Goal: Check status

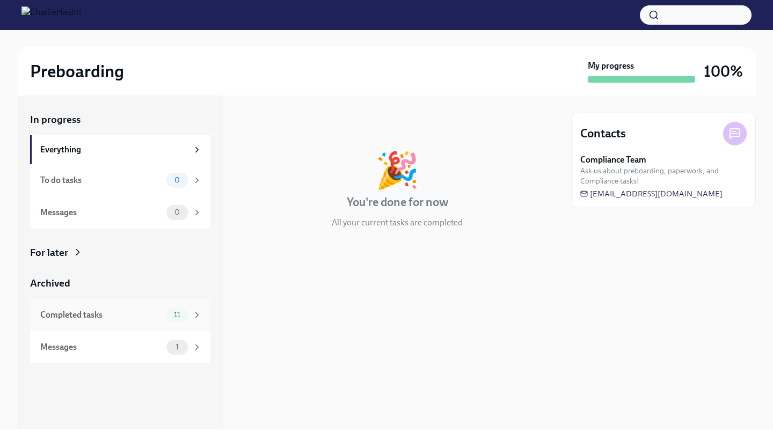
click at [157, 305] on div "Completed tasks 11" at bounding box center [120, 315] width 180 height 32
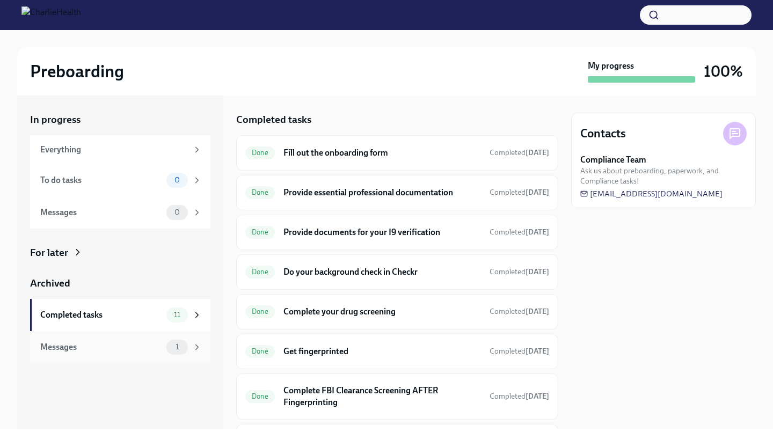
click at [156, 342] on div "Messages" at bounding box center [101, 347] width 122 height 12
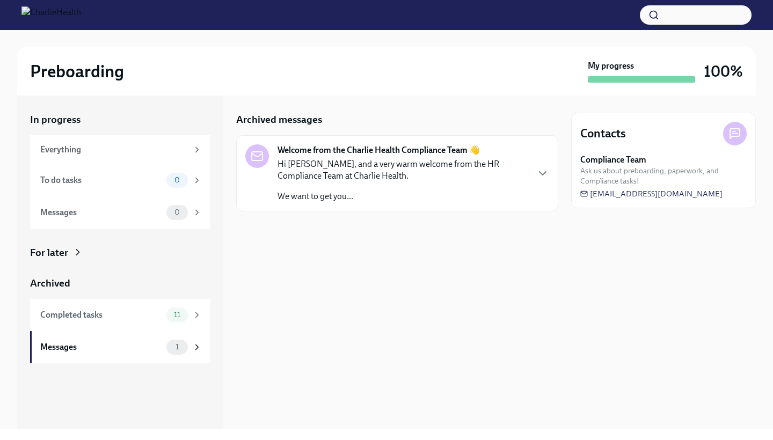
click at [324, 169] on p "Hi [PERSON_NAME], and a very warm welcome from the HR Compliance Team at Charli…" at bounding box center [402, 170] width 250 height 24
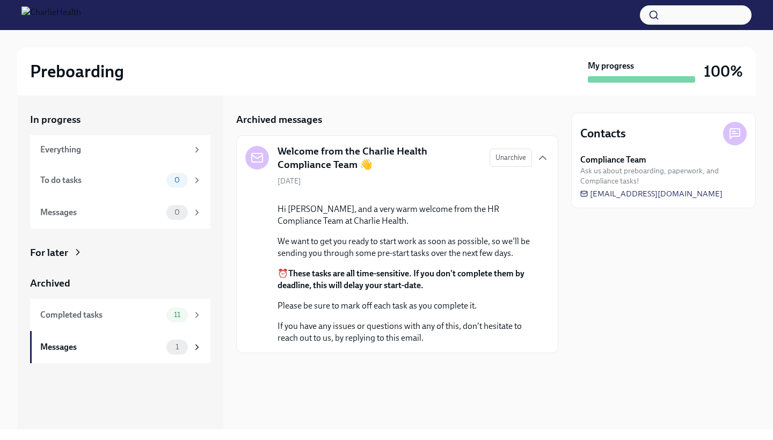
scroll to position [32, 0]
click at [168, 302] on div "Completed tasks 11" at bounding box center [120, 315] width 180 height 32
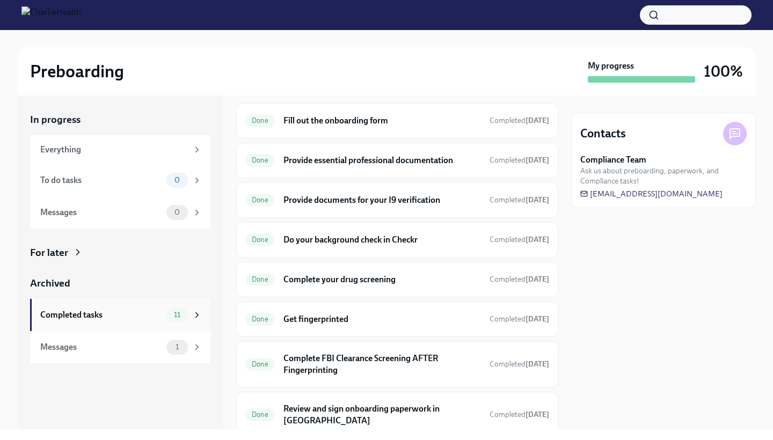
scroll to position [9, 0]
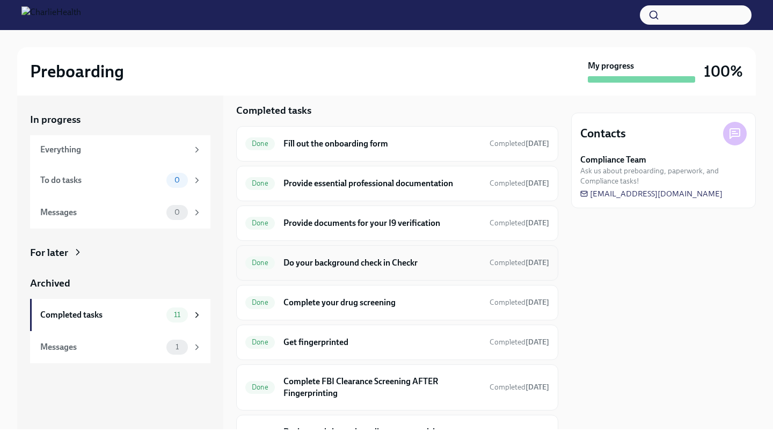
click at [288, 250] on div "Done Do your background check in Checkr Completed [DATE]" at bounding box center [397, 262] width 322 height 35
click at [283, 266] on div "Done Do your background check in Checkr Completed [DATE]" at bounding box center [397, 262] width 304 height 17
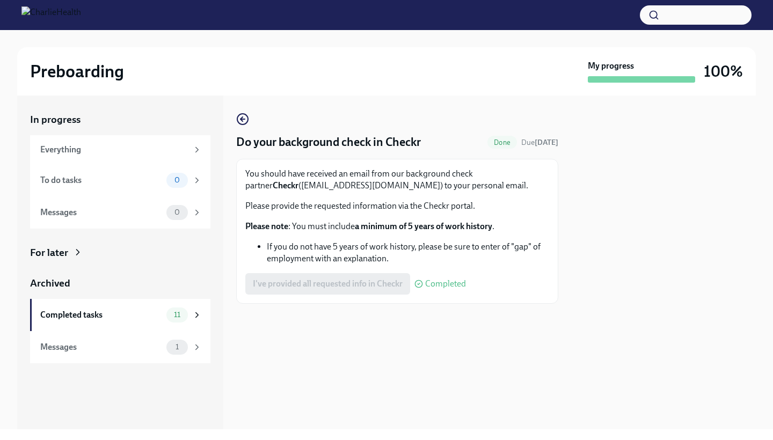
click at [53, 70] on h2 "Preboarding" at bounding box center [77, 71] width 94 height 21
click at [74, 314] on div "Completed tasks" at bounding box center [101, 315] width 122 height 12
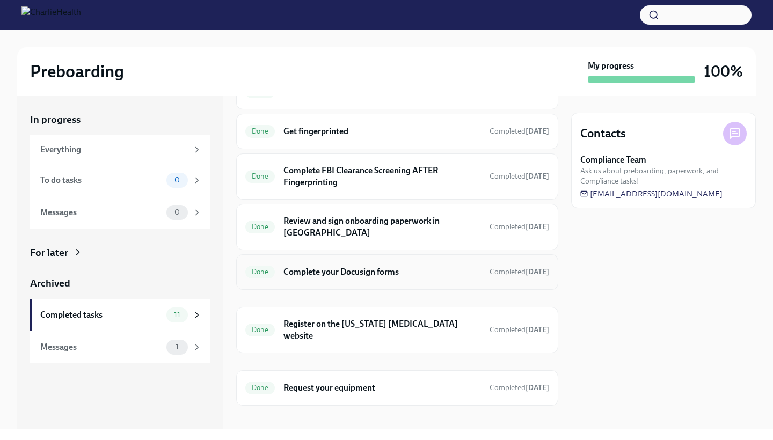
scroll to position [219, 0]
click at [199, 314] on icon at bounding box center [197, 315] width 10 height 10
